Goal: Information Seeking & Learning: Learn about a topic

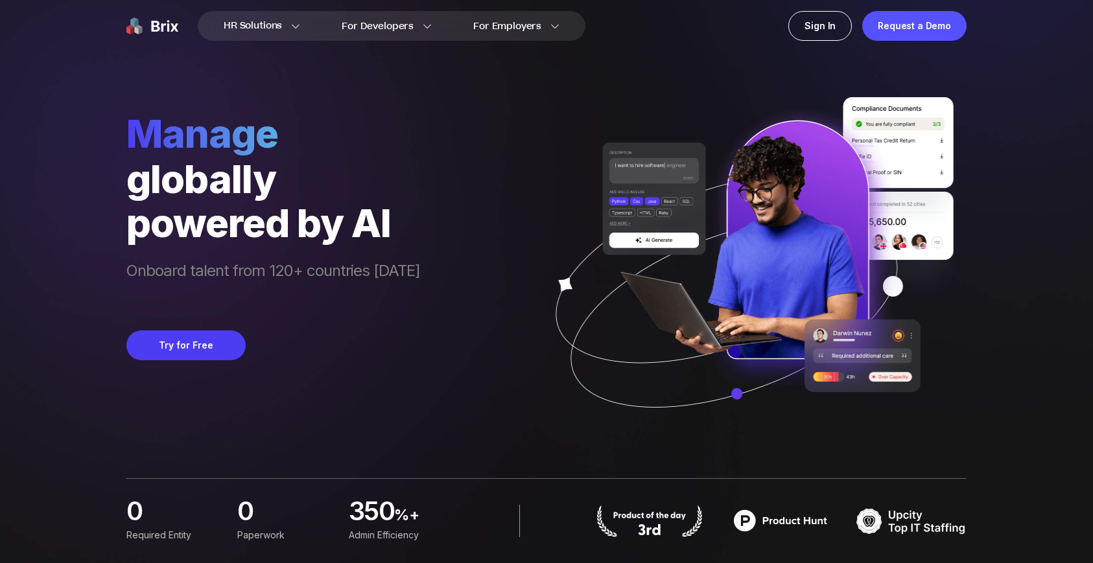
click at [144, 136] on span "manage" at bounding box center [273, 133] width 294 height 47
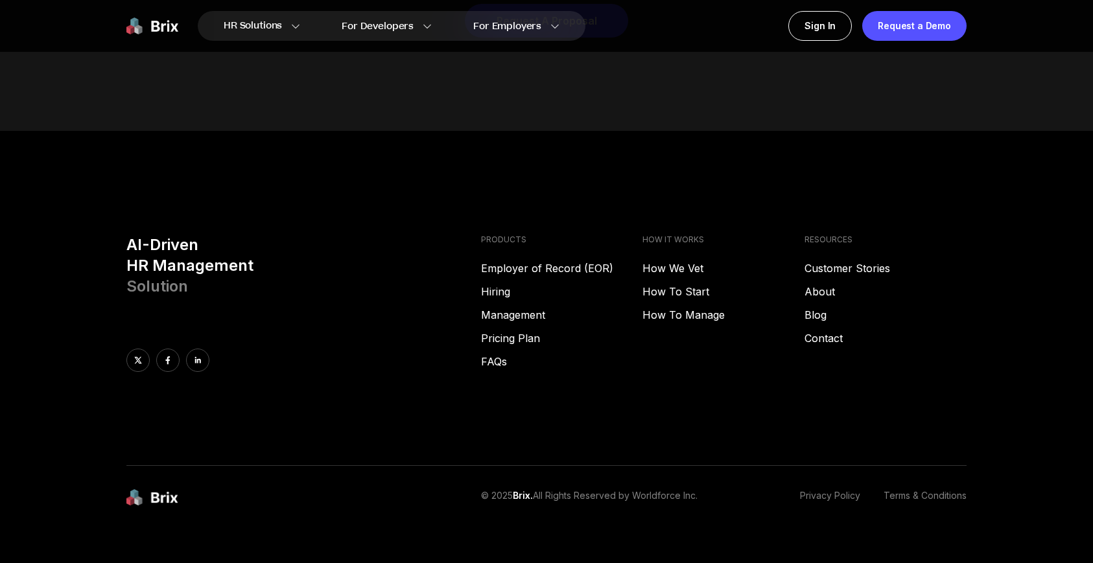
scroll to position [6623, 0]
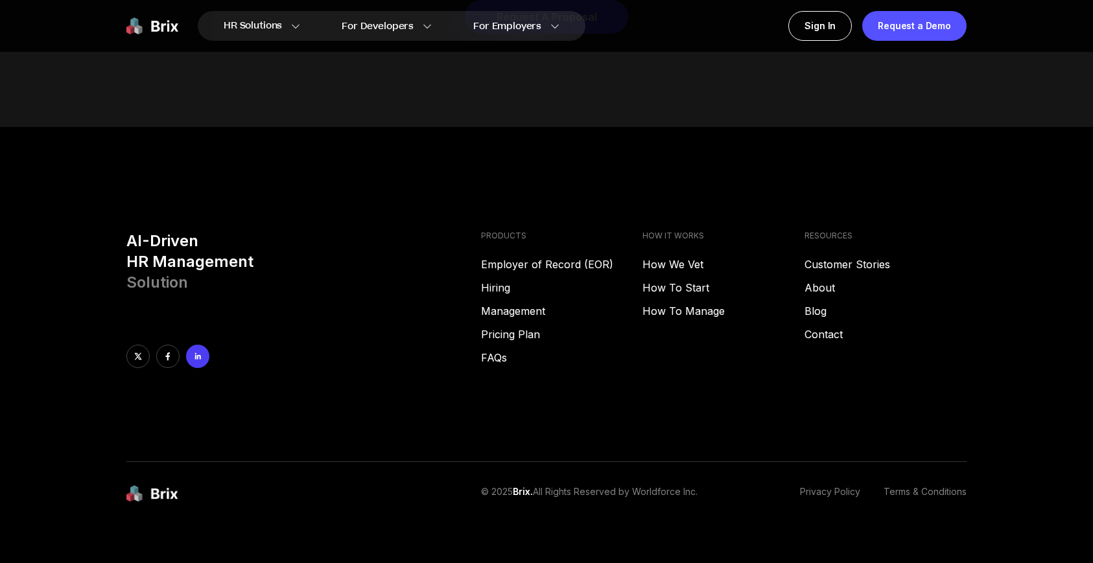
click at [199, 352] on icon at bounding box center [197, 356] width 9 height 9
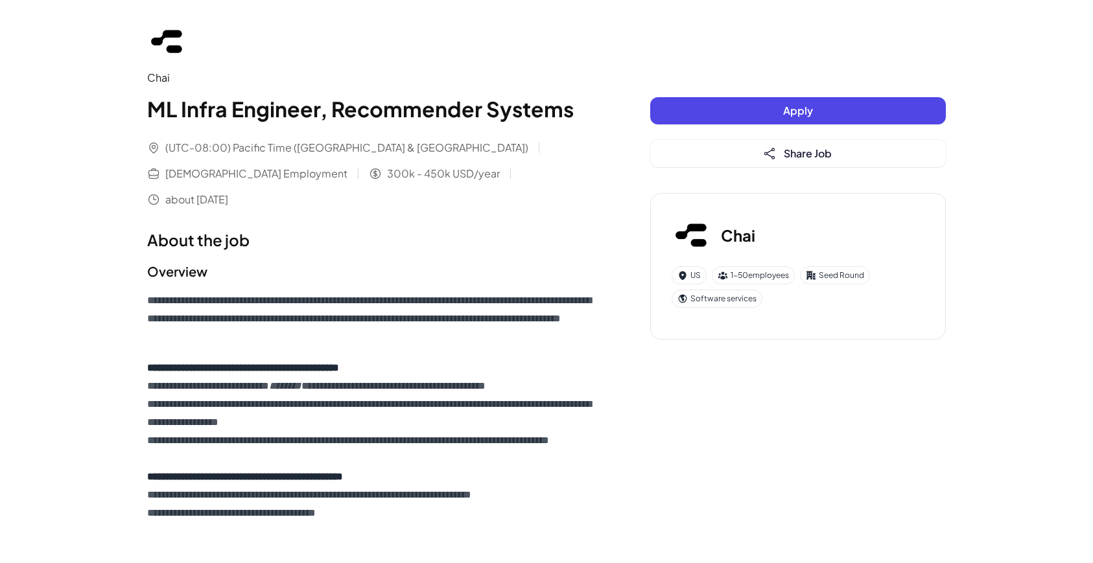
click at [163, 77] on div "Chai" at bounding box center [372, 78] width 451 height 16
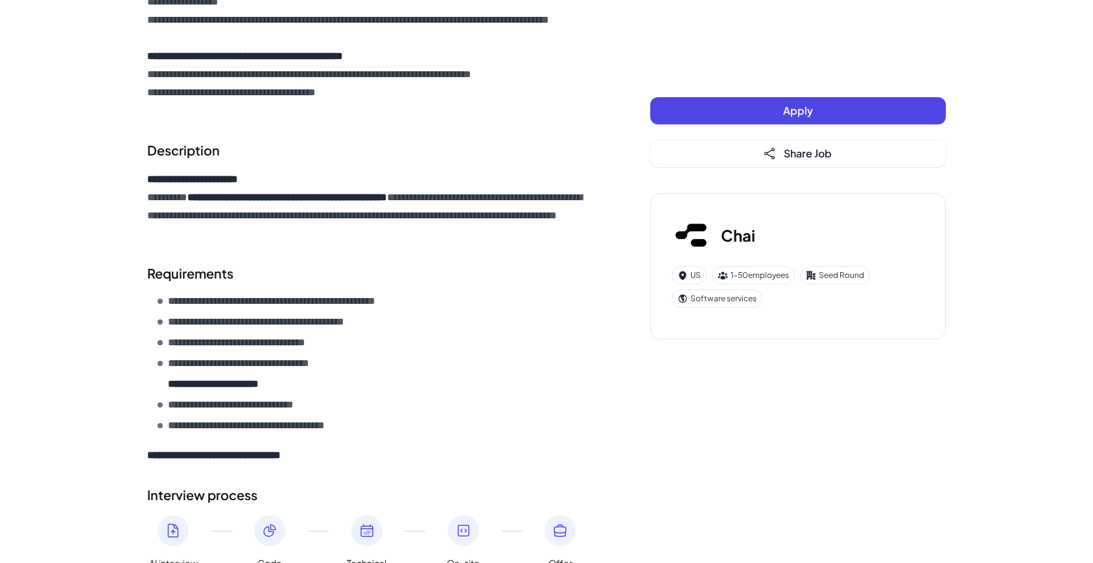
scroll to position [494, 0]
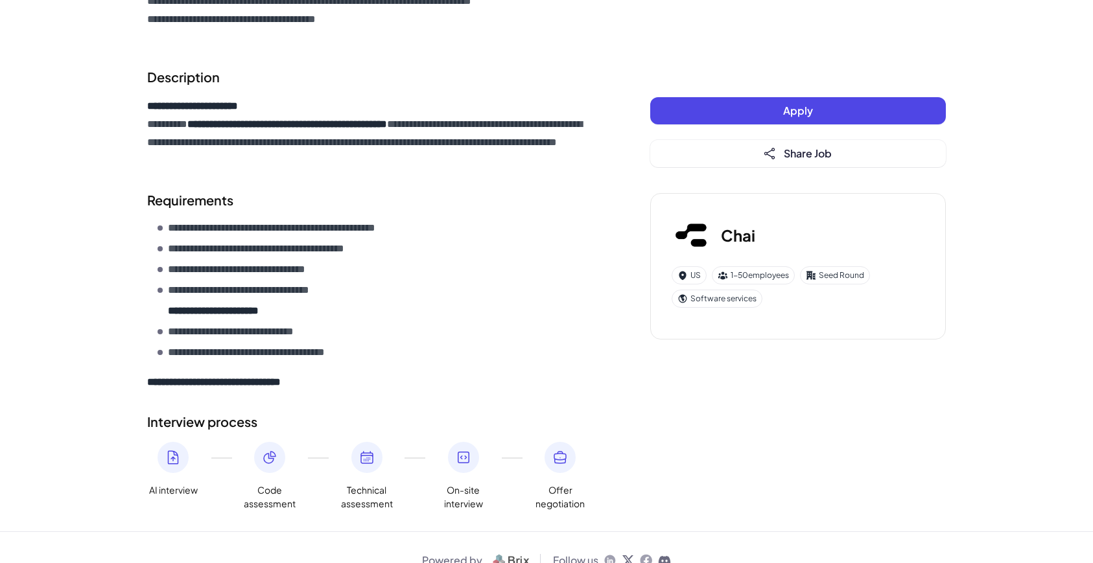
click at [607, 554] on icon at bounding box center [609, 560] width 13 height 13
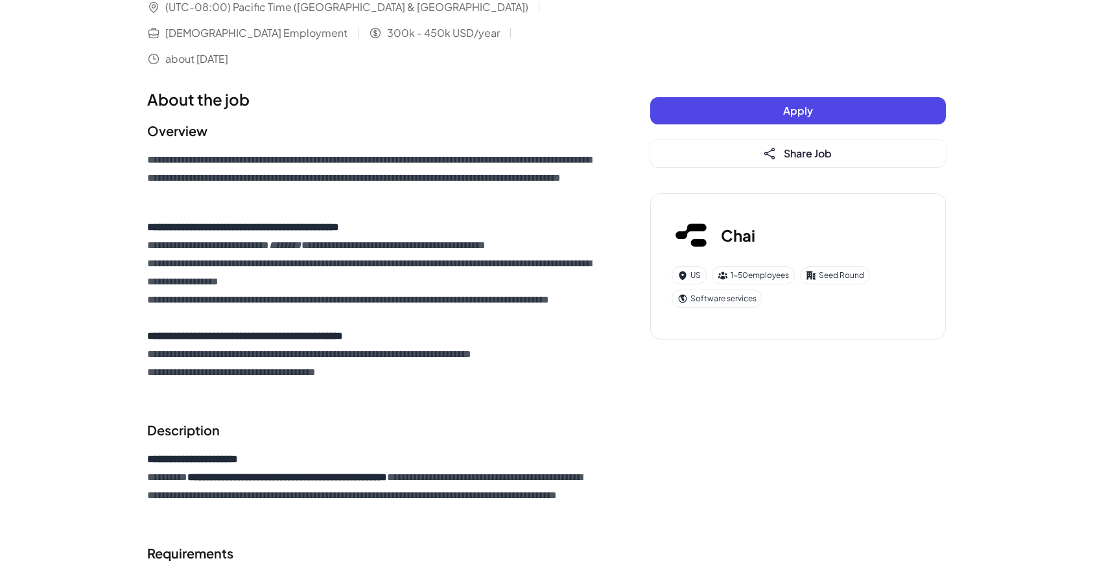
scroll to position [240, 0]
